Goal: Task Accomplishment & Management: Manage account settings

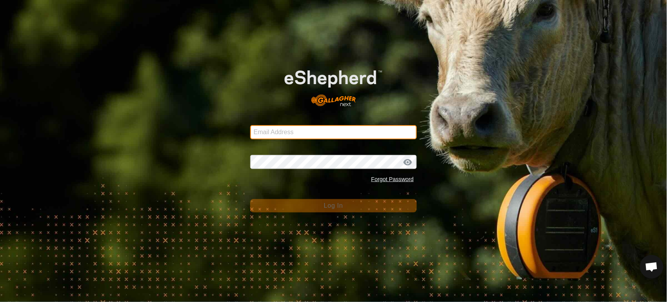
click at [303, 133] on input "Email Address" at bounding box center [333, 132] width 167 height 14
click at [0, 301] on com-1password-button at bounding box center [0, 302] width 0 height 0
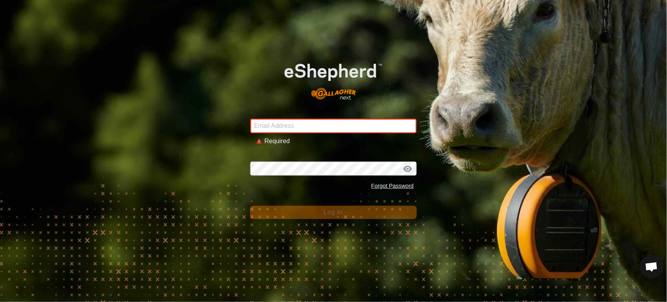
type input "andrew.macdonald103@gmail.com"
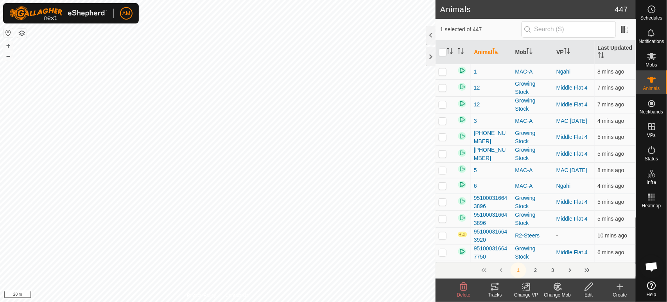
click at [488, 289] on tracks-svg-icon at bounding box center [494, 286] width 31 height 9
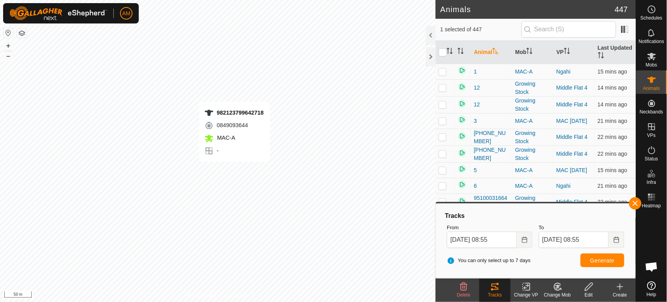
checkbox input "false"
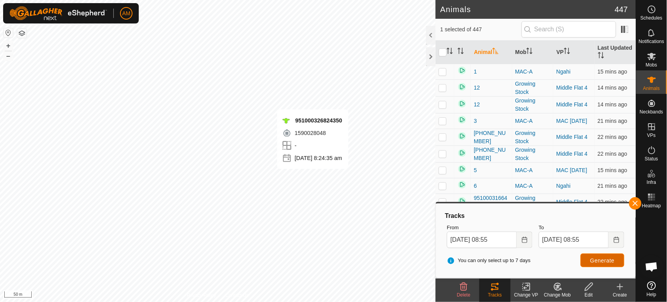
click at [600, 257] on button "Generate" at bounding box center [603, 260] width 44 height 14
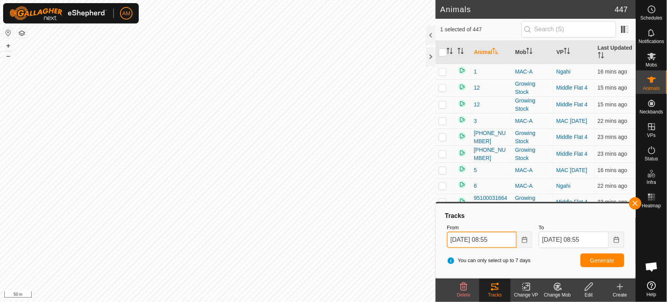
click at [499, 238] on input "29 Sep, 2025 08:55" at bounding box center [482, 239] width 70 height 16
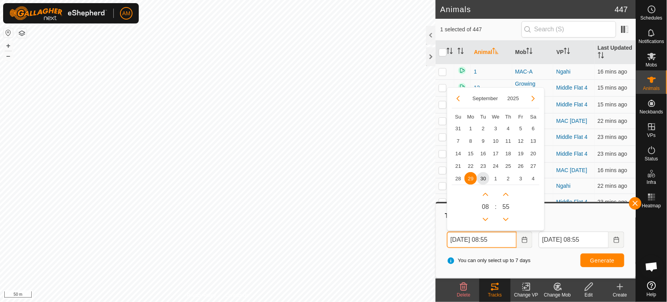
click at [483, 194] on button "Next Hour" at bounding box center [485, 194] width 13 height 13
click at [483, 194] on span "Next Hour" at bounding box center [483, 194] width 0 height 0
click at [483, 194] on button "Next Hour" at bounding box center [485, 194] width 13 height 13
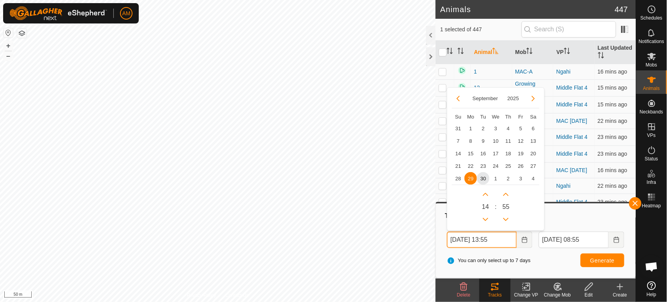
click at [483, 194] on button "Next Hour" at bounding box center [485, 194] width 13 height 13
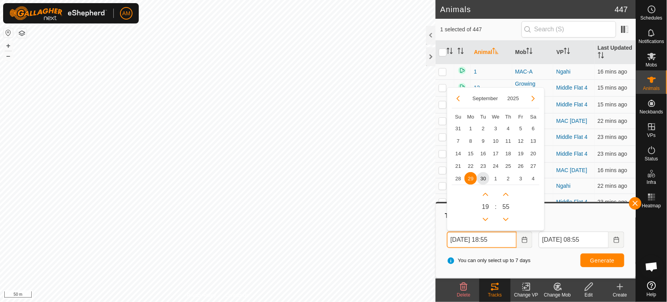
click at [483, 194] on button "Next Hour" at bounding box center [485, 194] width 13 height 13
click at [483, 194] on icon "Next Hour" at bounding box center [486, 194] width 6 height 6
click at [483, 194] on button "Next Hour" at bounding box center [485, 194] width 13 height 13
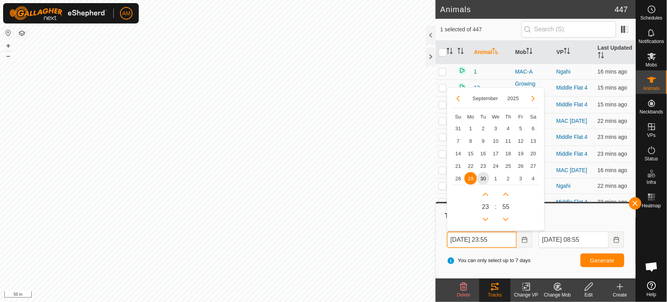
click at [483, 194] on icon "Next Hour" at bounding box center [486, 194] width 6 height 6
click at [488, 219] on button "Previous Hour" at bounding box center [485, 219] width 13 height 13
click at [593, 258] on span "Generate" at bounding box center [602, 260] width 24 height 6
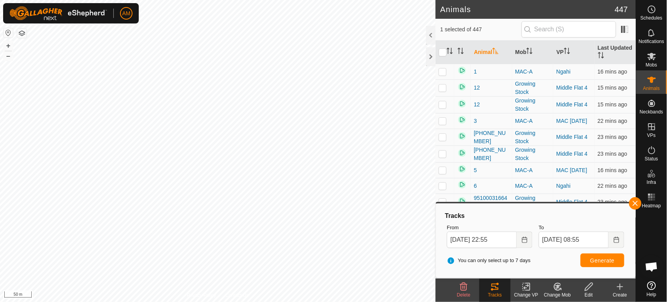
click at [533, 240] on div "From 29 Sep, 2025 22:55" at bounding box center [490, 236] width 92 height 31
click at [490, 239] on input "29 Sep, 2025 22:55" at bounding box center [482, 239] width 70 height 16
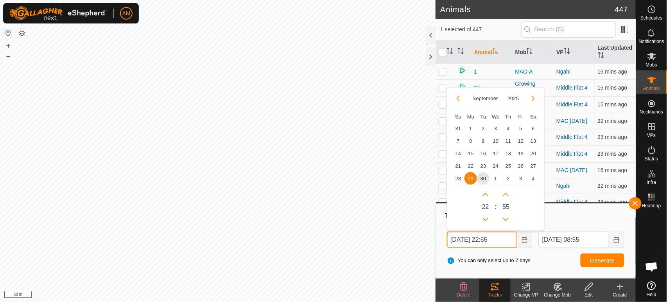
click at [504, 216] on button "Previous Minute" at bounding box center [506, 219] width 13 height 13
click at [489, 217] on button "Previous Hour" at bounding box center [485, 219] width 13 height 13
click at [490, 217] on span "Previous Hour" at bounding box center [490, 217] width 0 height 0
click at [489, 217] on button "Previous Hour" at bounding box center [485, 219] width 13 height 13
click at [490, 217] on button "Previous Hour" at bounding box center [485, 219] width 13 height 13
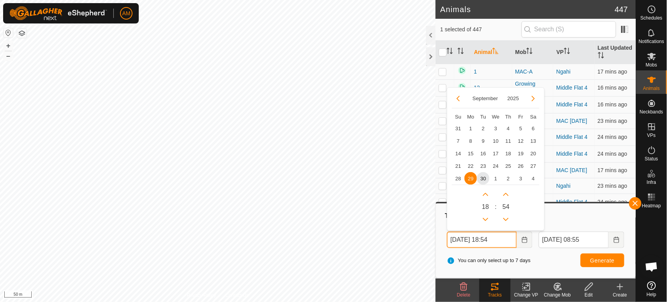
click at [484, 217] on button "Previous Hour" at bounding box center [485, 219] width 13 height 13
type input "29 Sep, 2025 17:54"
click at [599, 259] on span "Generate" at bounding box center [602, 260] width 24 height 6
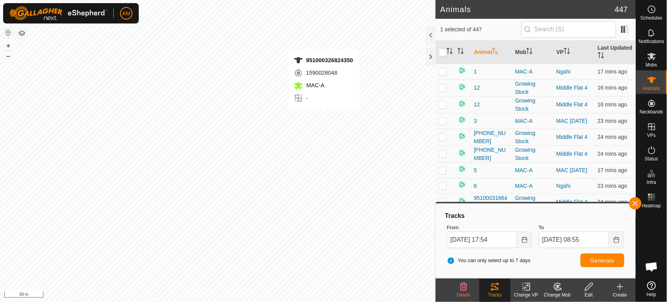
checkbox input "true"
click at [601, 263] on span "Generate" at bounding box center [602, 260] width 24 height 6
click at [244, 301] on html "AM Schedules Notifications Mobs Animals Neckbands VPs Status Infra Heatmap Help…" at bounding box center [333, 151] width 667 height 302
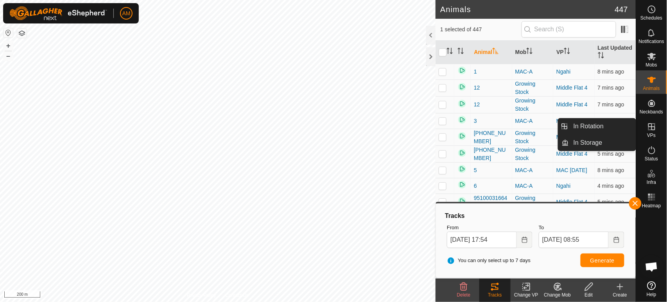
click at [611, 127] on link "In Rotation" at bounding box center [602, 126] width 67 height 16
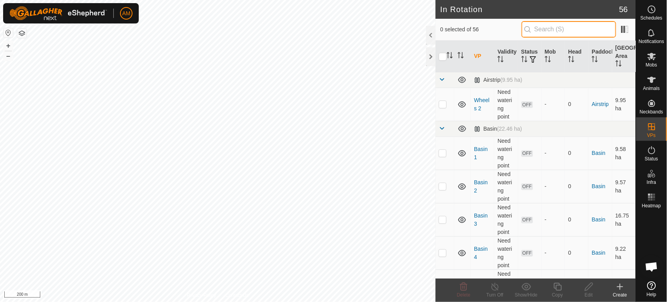
click at [551, 34] on input "text" at bounding box center [569, 29] width 95 height 16
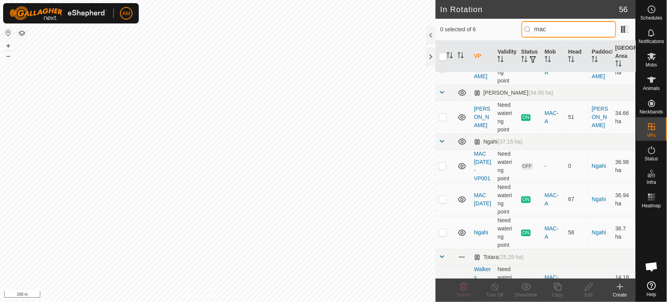
scroll to position [43, 0]
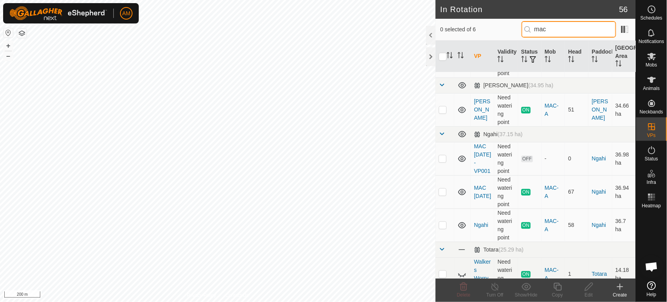
type input "mac"
click at [438, 199] on tbody "Bush (157.56 ha) Bush Need watering point ON MAC-A 43 Bush 156.82 ha Franks (34…" at bounding box center [536, 160] width 200 height 262
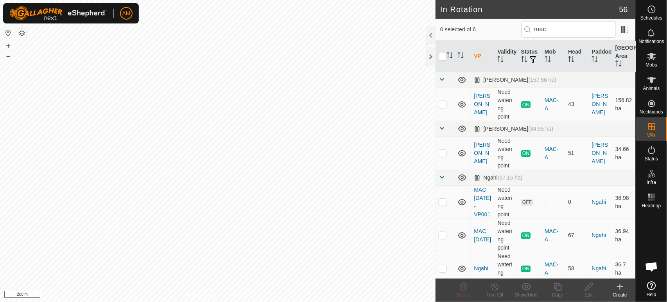
click at [443, 205] on p-checkbox at bounding box center [443, 202] width 8 height 6
checkbox input "true"
click at [555, 291] on div "Copy" at bounding box center [557, 294] width 31 height 7
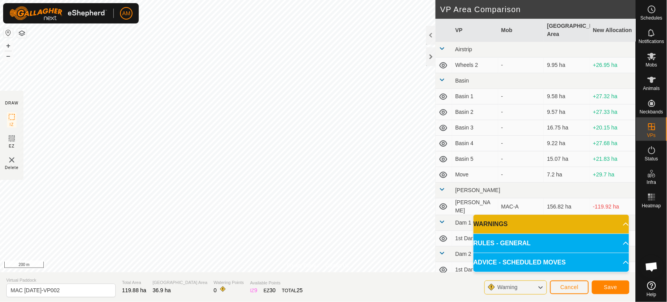
click at [335, 272] on div at bounding box center [318, 136] width 636 height 272
drag, startPoint x: 25, startPoint y: 290, endPoint x: 159, endPoint y: 301, distance: 134.2
click at [159, 301] on section "Virtual Paddock MAC 16 SEP-VP002 Total Area 119.88 ha Grazing Area 36.9 ha Wate…" at bounding box center [318, 287] width 636 height 30
type input "MAC [DATE]"
click at [612, 291] on button "Save" at bounding box center [611, 287] width 38 height 14
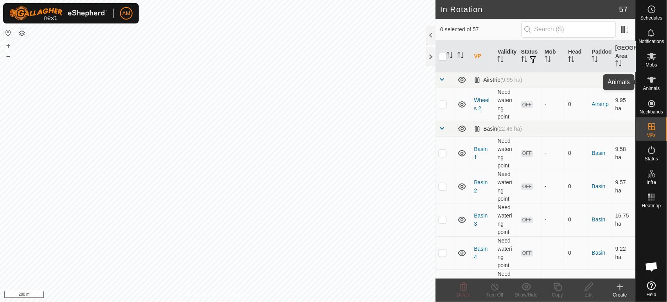
click at [653, 87] on span "Animals" at bounding box center [651, 88] width 17 height 5
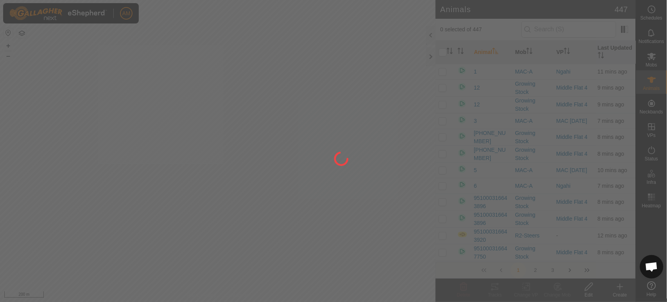
click at [223, 163] on div "AM Schedules Notifications Mobs Animals Neckbands VPs Status Infra Heatmap Help…" at bounding box center [333, 151] width 667 height 302
checkbox input "true"
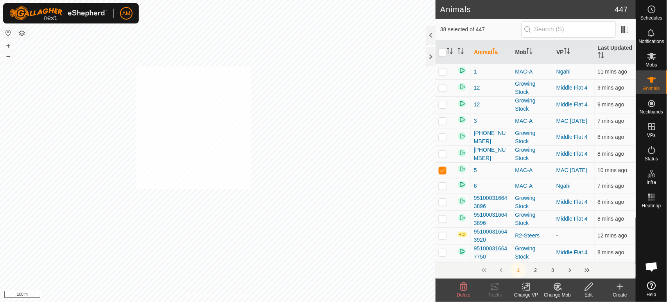
checkbox input "true"
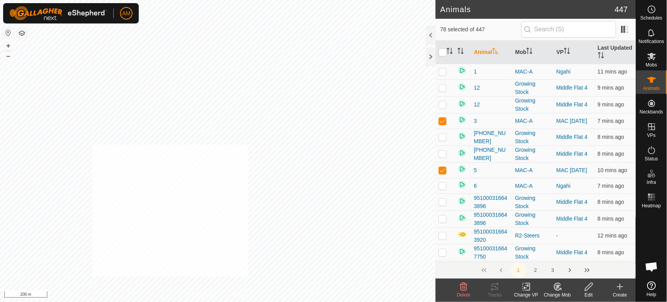
checkbox input "true"
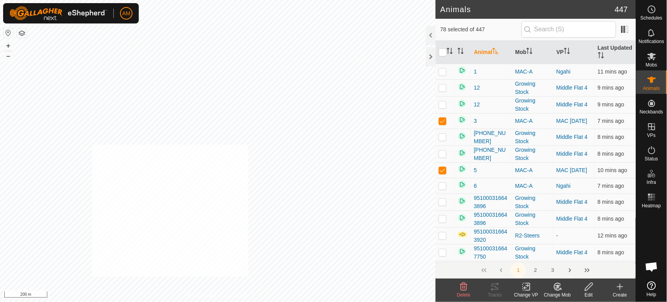
checkbox input "true"
click at [230, 295] on div "Privacy Policy Contact Us 982123743883322 0957647999 MAC-A Franks + – ⇧ i 200 m" at bounding box center [218, 151] width 436 height 302
checkbox input "true"
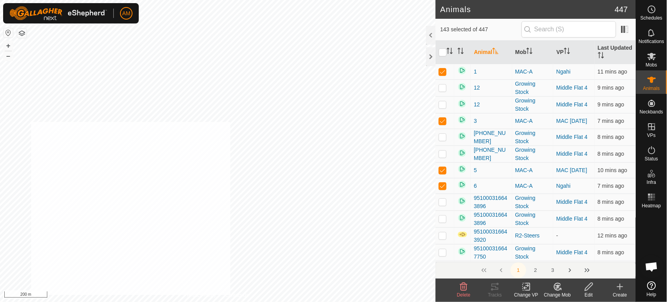
checkbox input "true"
click at [530, 291] on div "Change VP" at bounding box center [526, 294] width 31 height 7
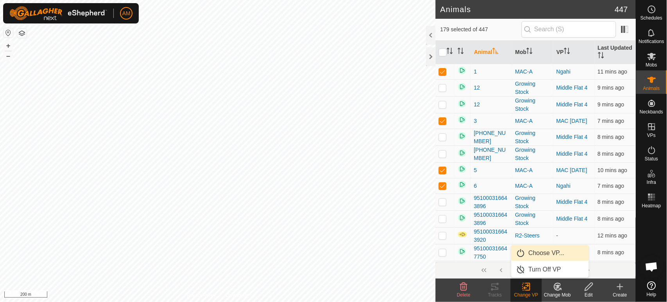
click at [535, 249] on link "Choose VP..." at bounding box center [549, 253] width 77 height 16
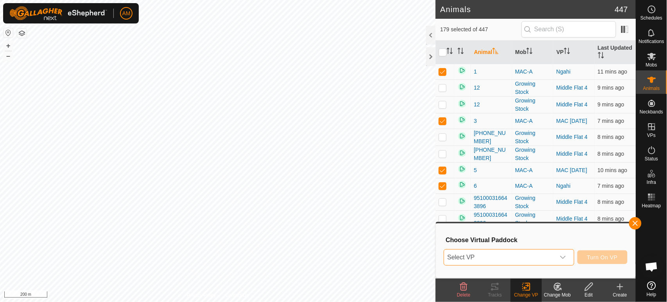
click at [518, 262] on span "Select VP" at bounding box center [499, 257] width 111 height 16
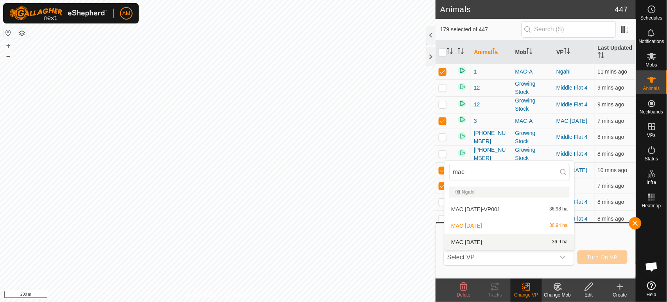
type input "mac"
click at [473, 246] on li "MAC 30 Sep 36.9 ha" at bounding box center [510, 242] width 130 height 16
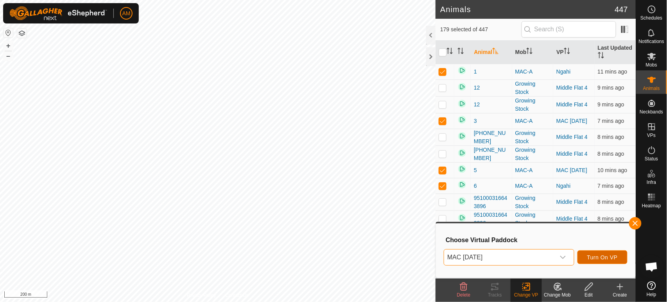
click at [602, 261] on button "Turn On VP" at bounding box center [603, 257] width 50 height 14
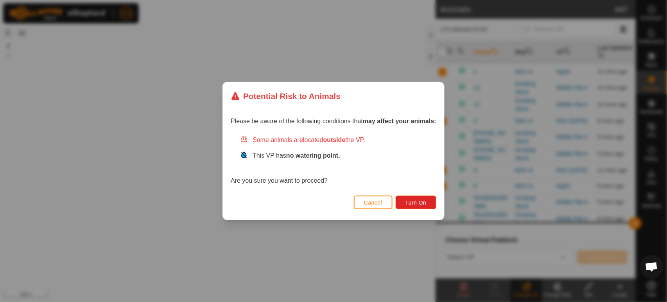
click at [373, 209] on div "Cancel Turn On" at bounding box center [333, 206] width 221 height 27
click at [374, 195] on div "Cancel Turn On" at bounding box center [333, 206] width 221 height 27
click at [375, 199] on button "Cancel" at bounding box center [373, 203] width 39 height 14
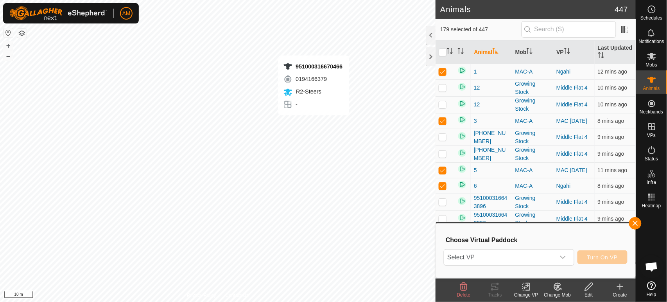
checkbox input "false"
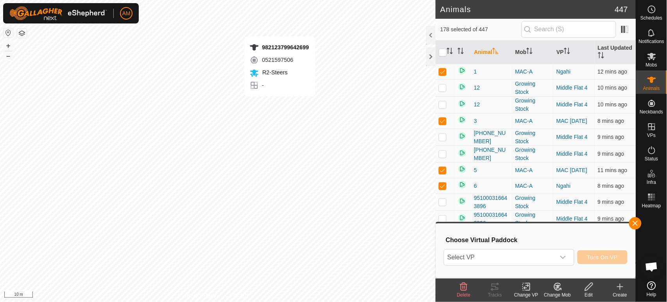
click at [280, 104] on div "982123799642699 0521597506 R2-Steers - + – ⇧ i 10 m" at bounding box center [218, 151] width 436 height 302
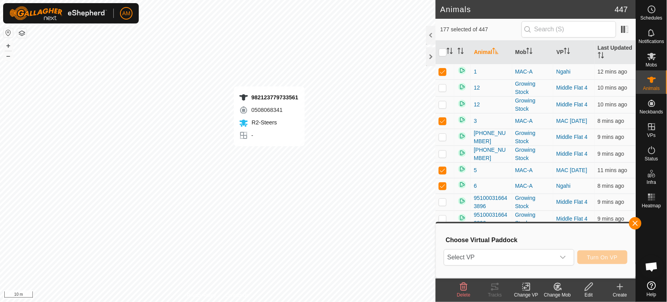
click at [269, 154] on div "982123779733561 0508068341 R2-Steers - + – ⇧ i 10 m" at bounding box center [218, 151] width 436 height 302
click at [562, 253] on div "dropdown trigger" at bounding box center [563, 257] width 16 height 16
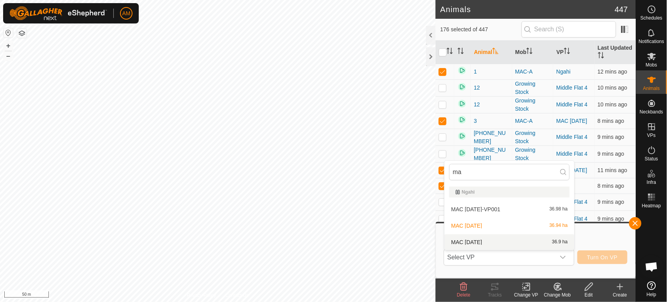
type input "ma"
click at [471, 240] on li "MAC 30 Sep 36.9 ha" at bounding box center [510, 242] width 130 height 16
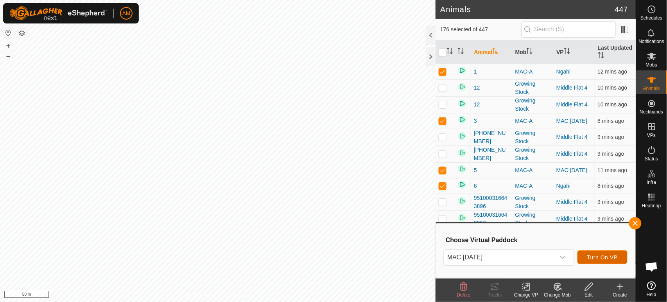
click at [594, 262] on button "Turn On VP" at bounding box center [603, 257] width 50 height 14
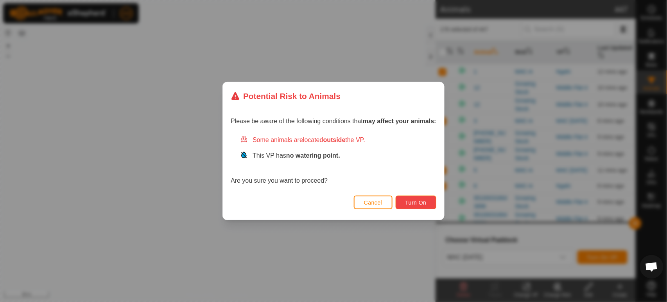
click at [422, 205] on span "Turn On" at bounding box center [416, 202] width 21 height 6
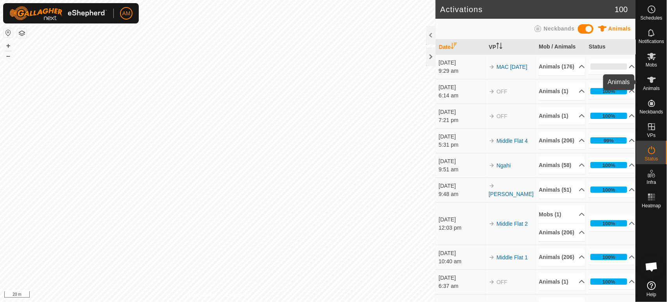
click at [648, 82] on icon at bounding box center [651, 79] width 9 height 9
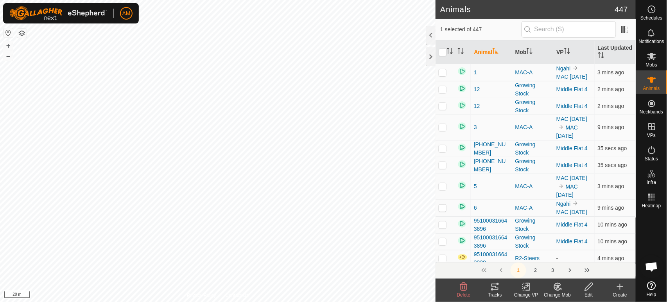
click at [499, 292] on div "Tracks" at bounding box center [494, 294] width 31 height 7
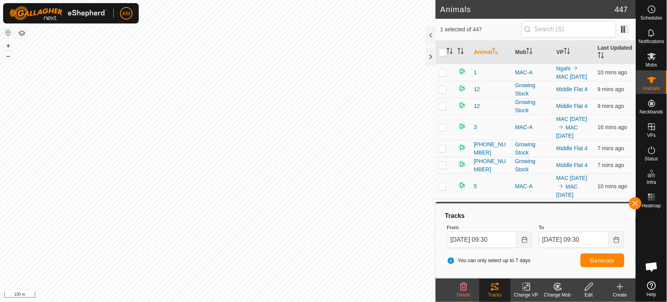
click at [219, 301] on html "AM Schedules Notifications Mobs Animals Neckbands VPs Status Infra Heatmap Help…" at bounding box center [333, 151] width 667 height 302
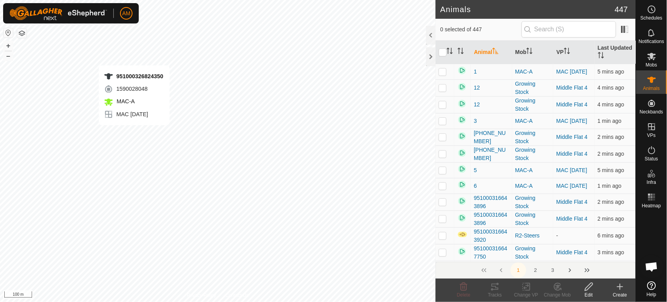
checkbox input "true"
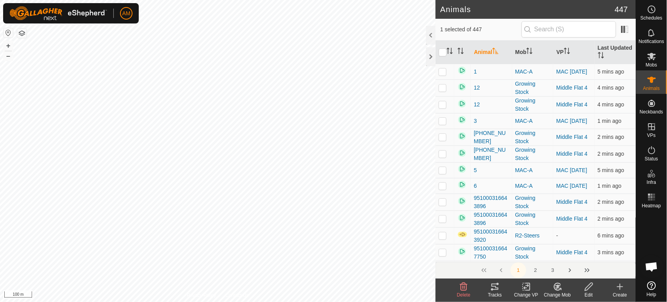
click at [531, 289] on icon at bounding box center [527, 286] width 10 height 9
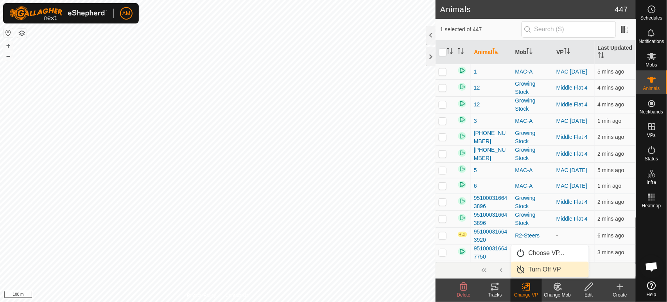
click at [544, 266] on link "Turn Off VP" at bounding box center [549, 270] width 77 height 16
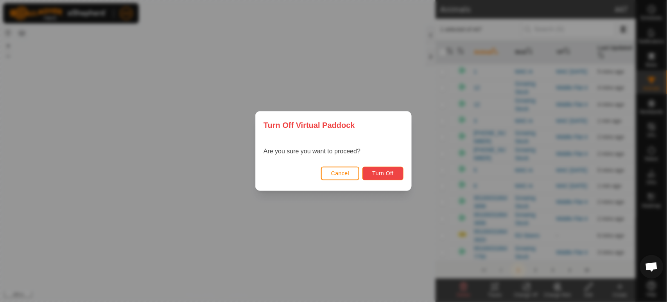
click at [393, 176] on span "Turn Off" at bounding box center [383, 173] width 22 height 6
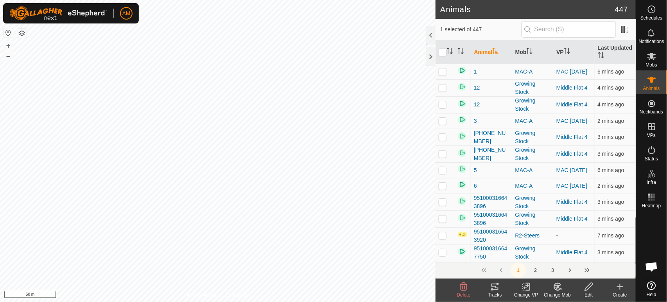
click at [493, 284] on icon at bounding box center [494, 286] width 9 height 9
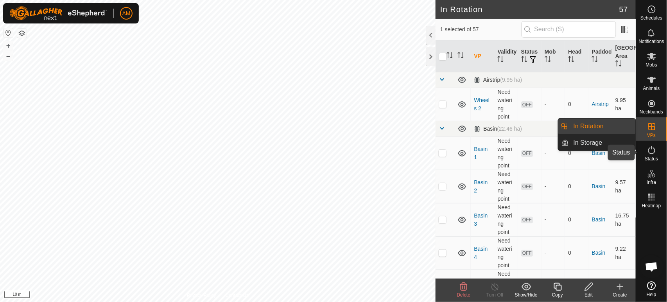
click at [655, 159] on span "Status" at bounding box center [651, 158] width 13 height 5
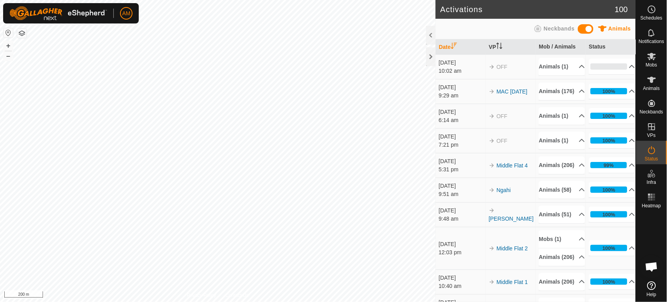
click at [327, 301] on html "AM Schedules Notifications Mobs Animals Neckbands VPs Status Infra Heatmap Help…" at bounding box center [333, 151] width 667 height 302
click at [649, 81] on icon at bounding box center [651, 79] width 9 height 9
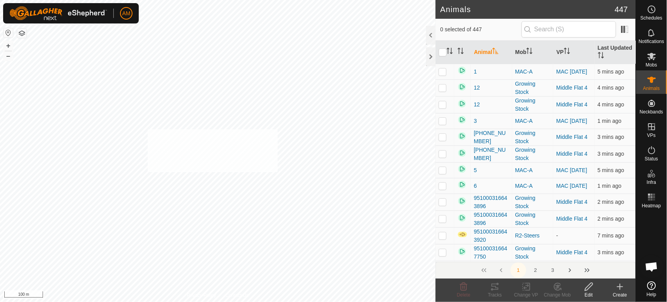
checkbox input "true"
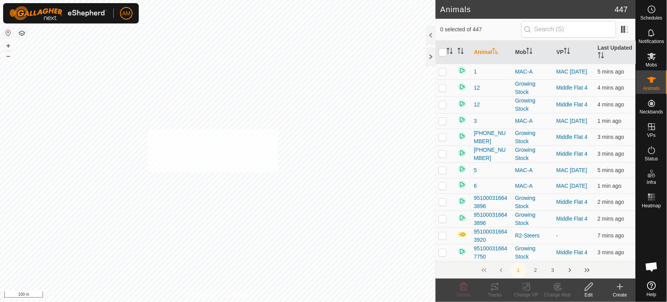
checkbox input "true"
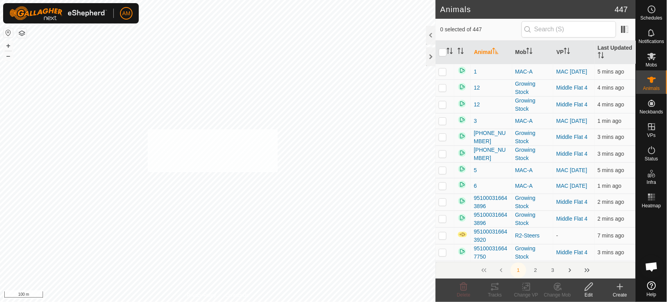
checkbox input "true"
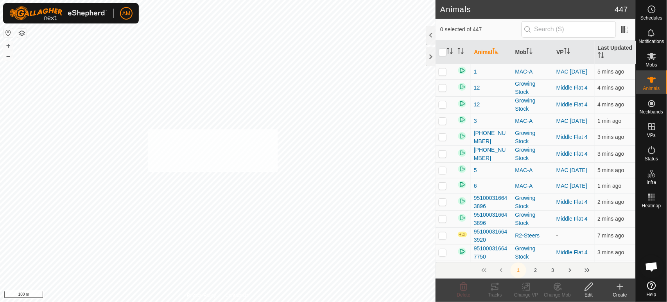
checkbox input "true"
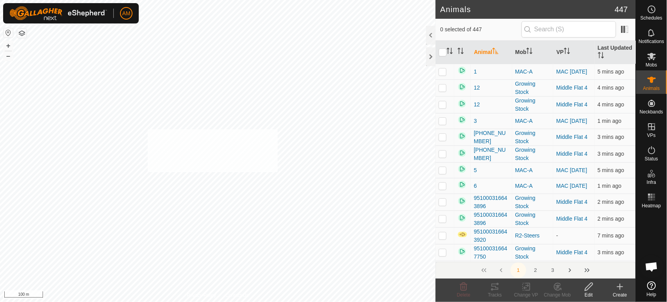
checkbox input "true"
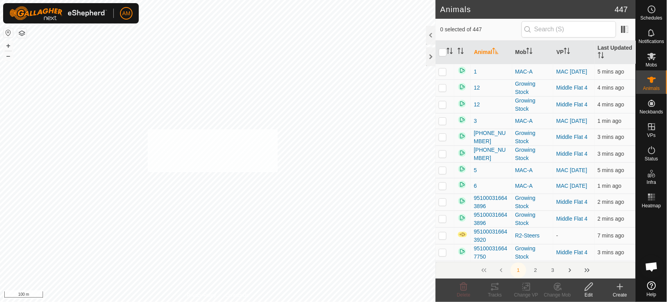
checkbox input "true"
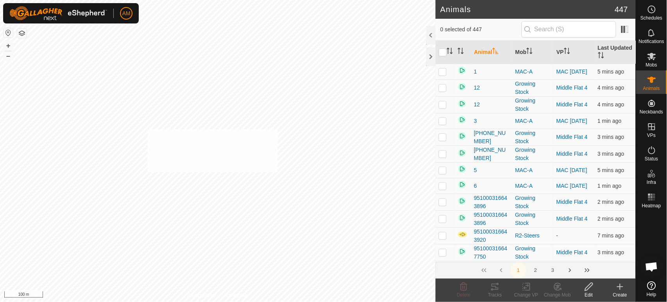
checkbox input "true"
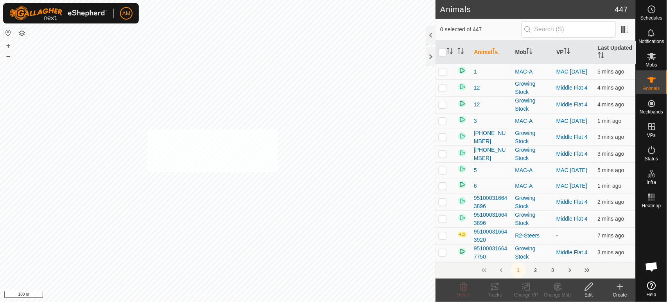
checkbox input "true"
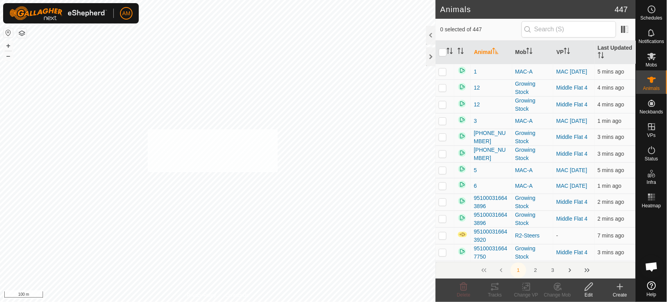
checkbox input "true"
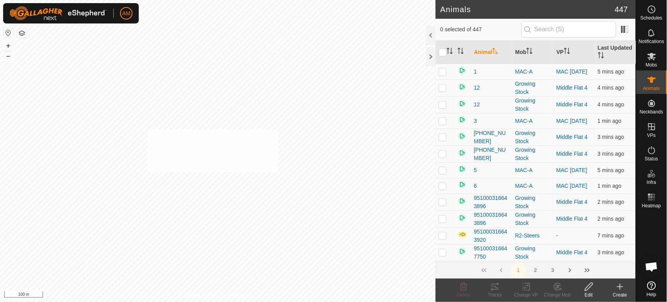
checkbox input "true"
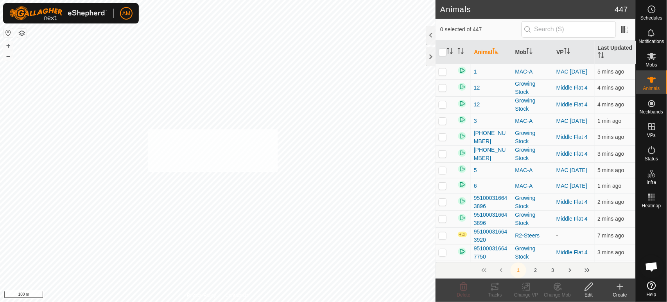
checkbox input "true"
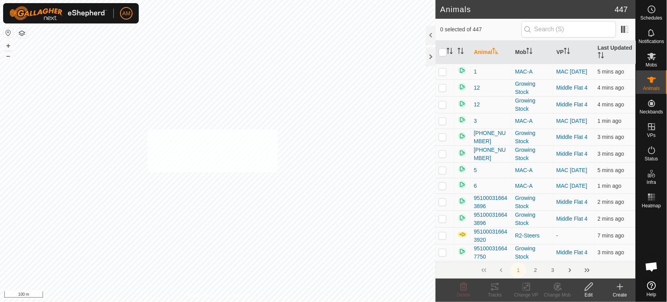
checkbox input "true"
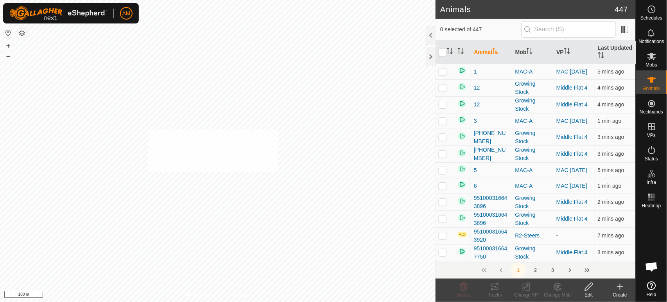
checkbox input "true"
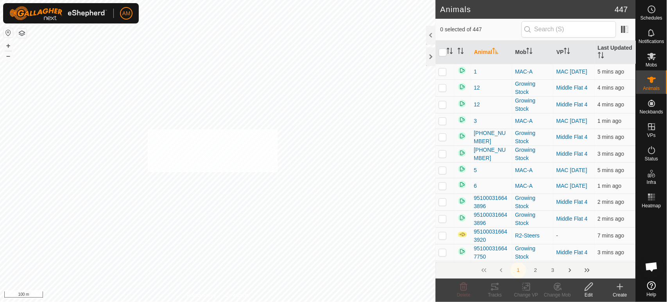
checkbox input "true"
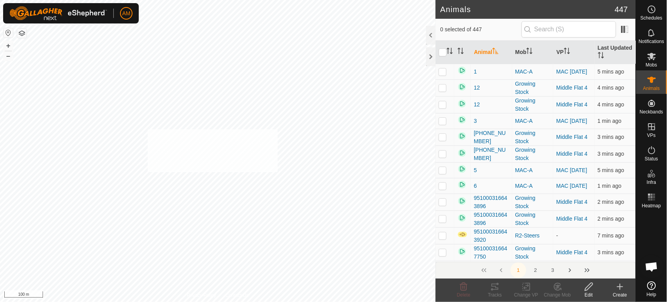
checkbox input "true"
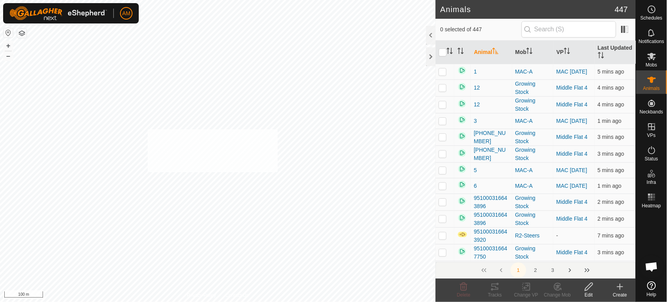
checkbox input "true"
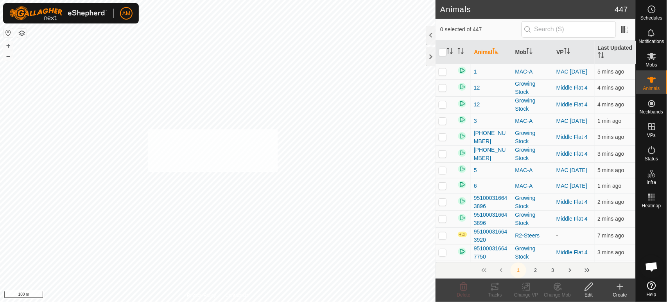
checkbox input "true"
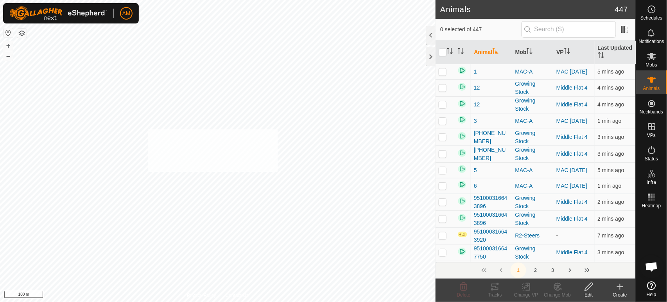
checkbox input "true"
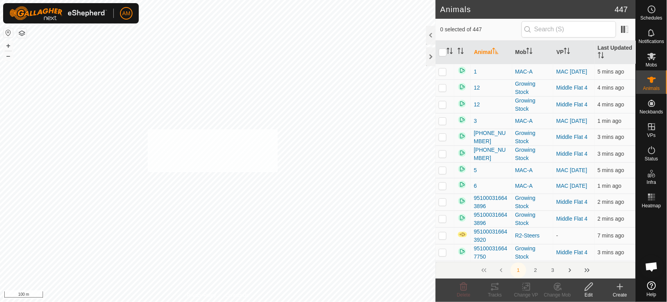
checkbox input "true"
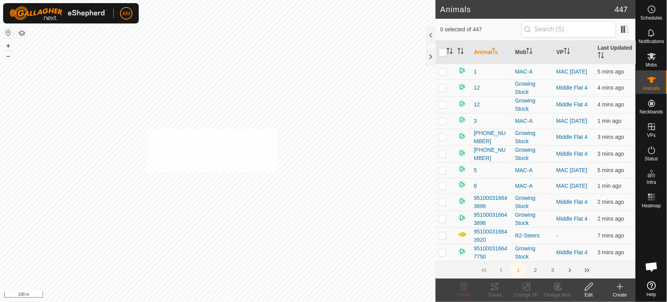
checkbox input "true"
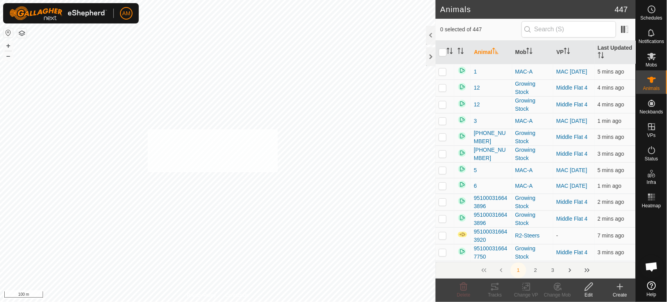
checkbox input "true"
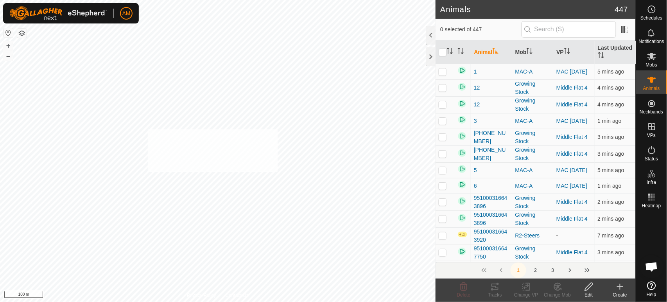
checkbox input "true"
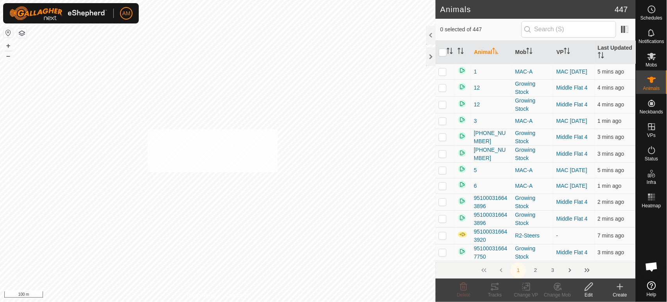
checkbox input "true"
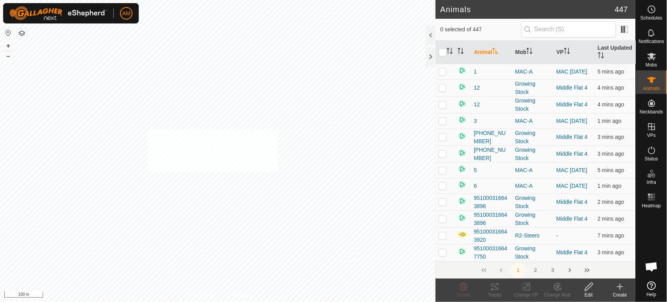
checkbox input "true"
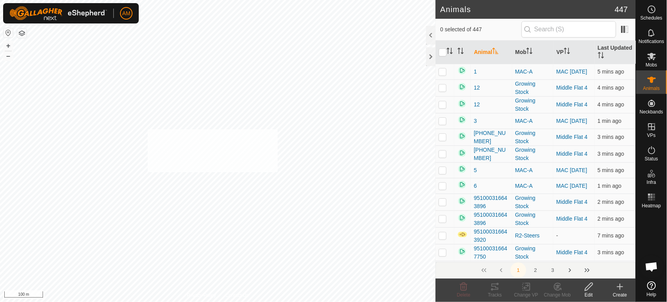
checkbox input "true"
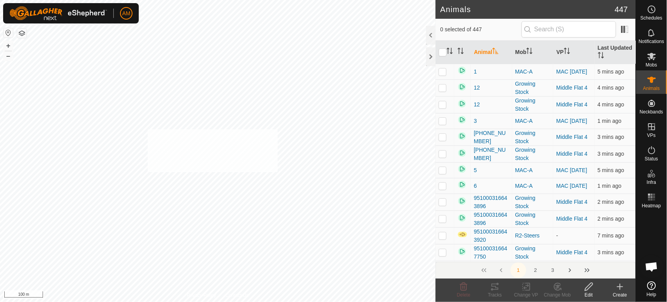
checkbox input "true"
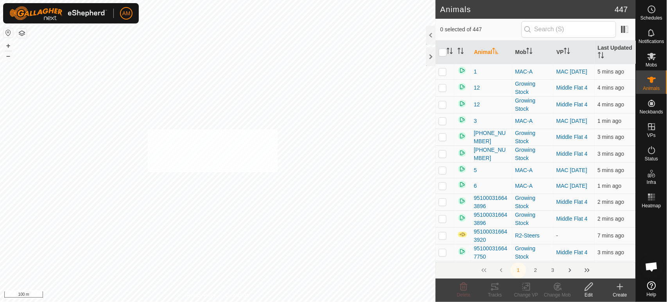
checkbox input "true"
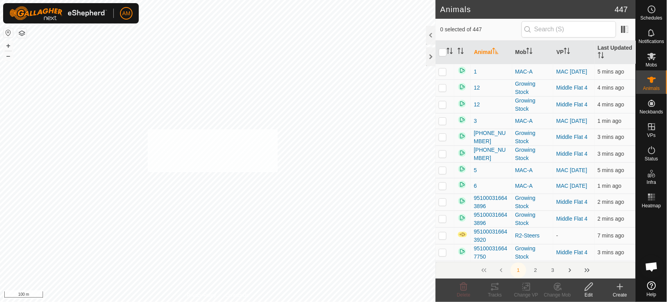
checkbox input "true"
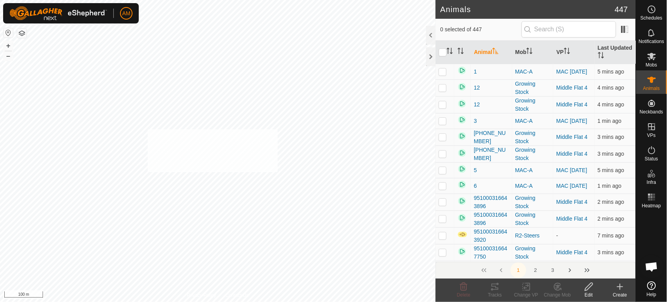
checkbox input "true"
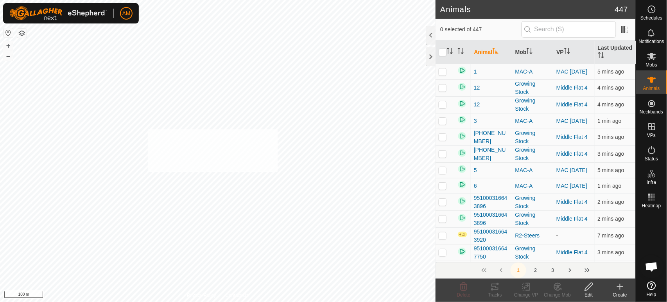
checkbox input "true"
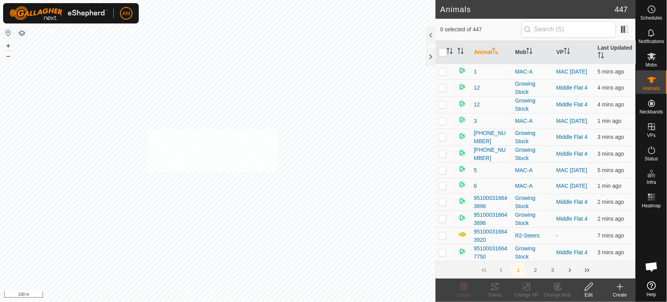
checkbox input "true"
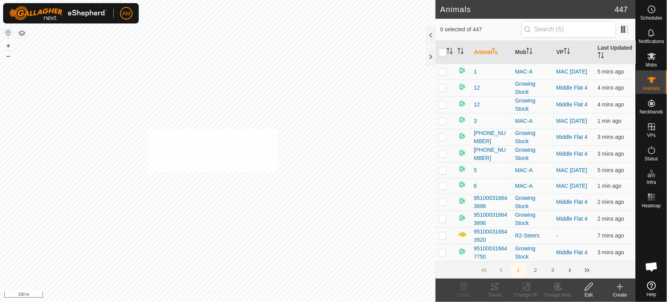
checkbox input "true"
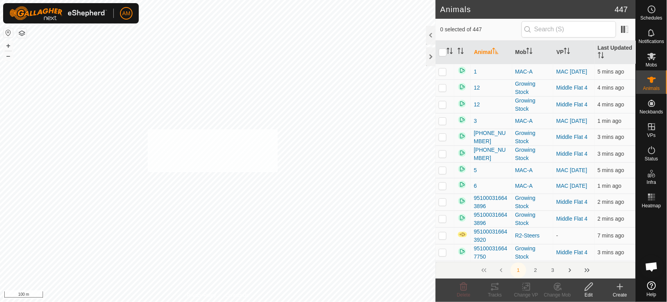
checkbox input "true"
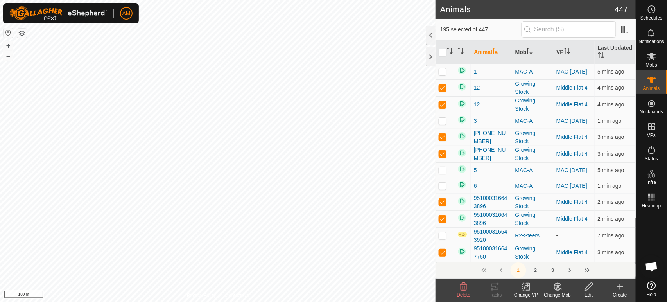
click at [522, 293] on div "Change VP" at bounding box center [526, 294] width 31 height 7
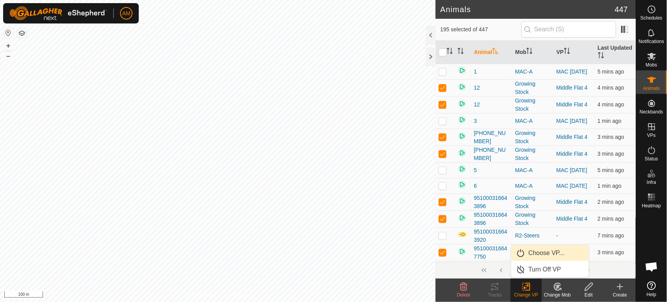
click at [533, 258] on link "Choose VP..." at bounding box center [549, 253] width 77 height 16
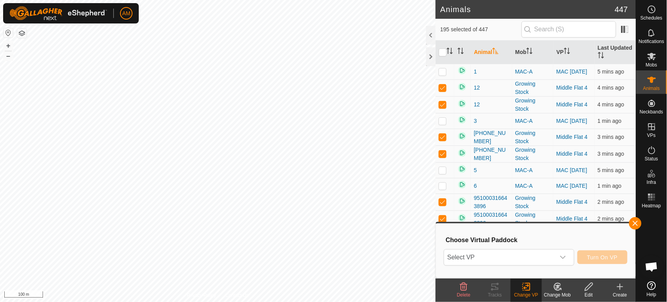
click at [520, 254] on span "Select VP" at bounding box center [499, 257] width 111 height 16
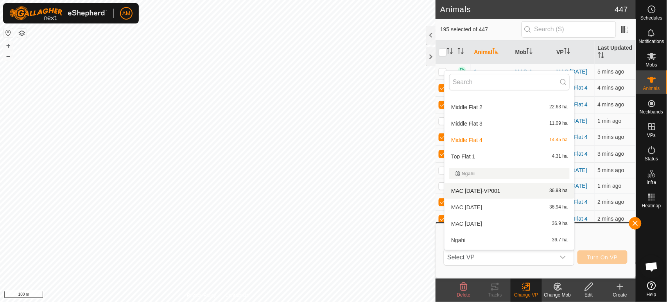
scroll to position [651, 0]
